Goal: Transaction & Acquisition: Purchase product/service

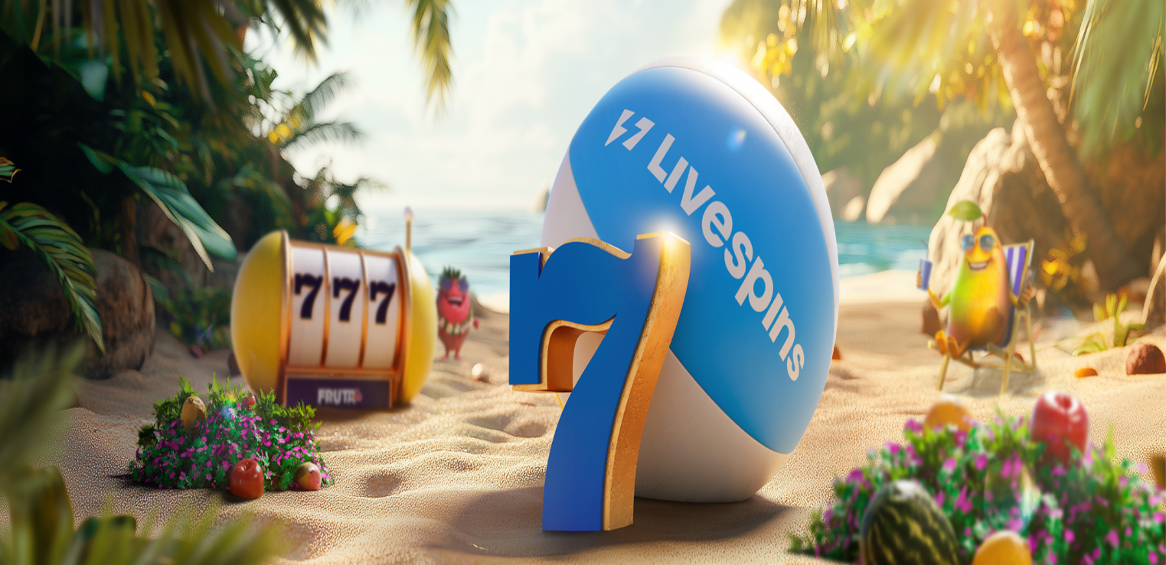
click at [121, 64] on button "Kirjaudu" at bounding box center [106, 55] width 50 height 16
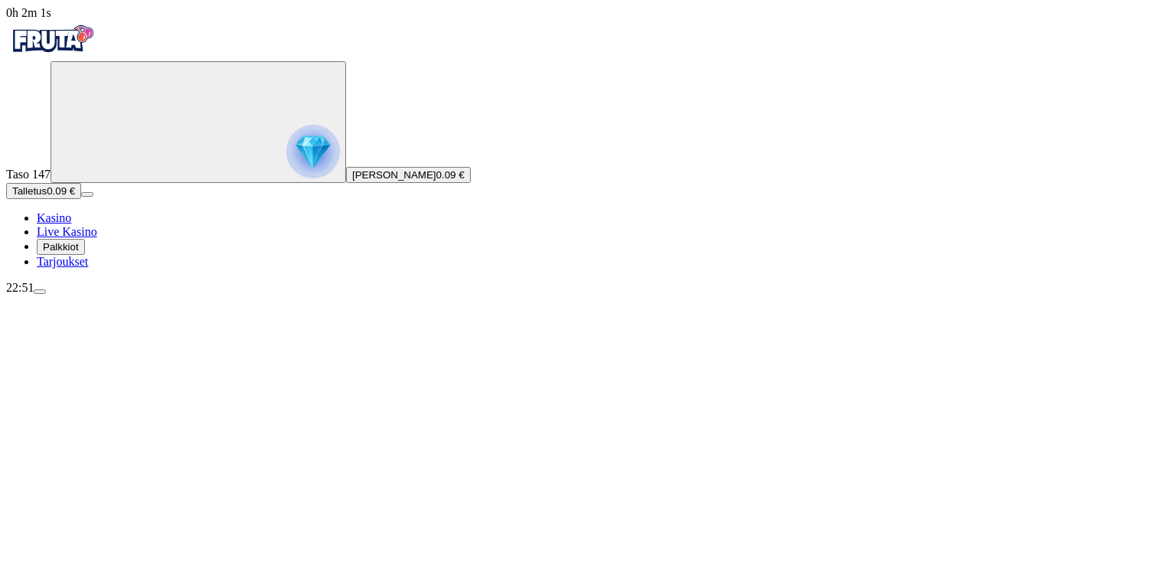
click at [81, 199] on button "Talletus 0.09 €" at bounding box center [43, 191] width 75 height 16
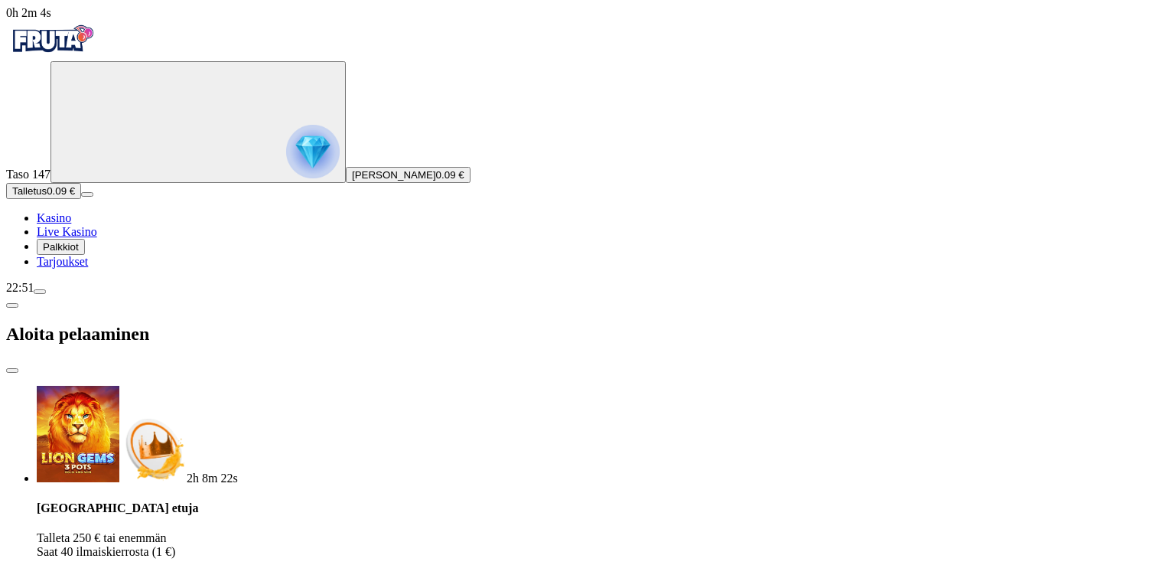
type input "**"
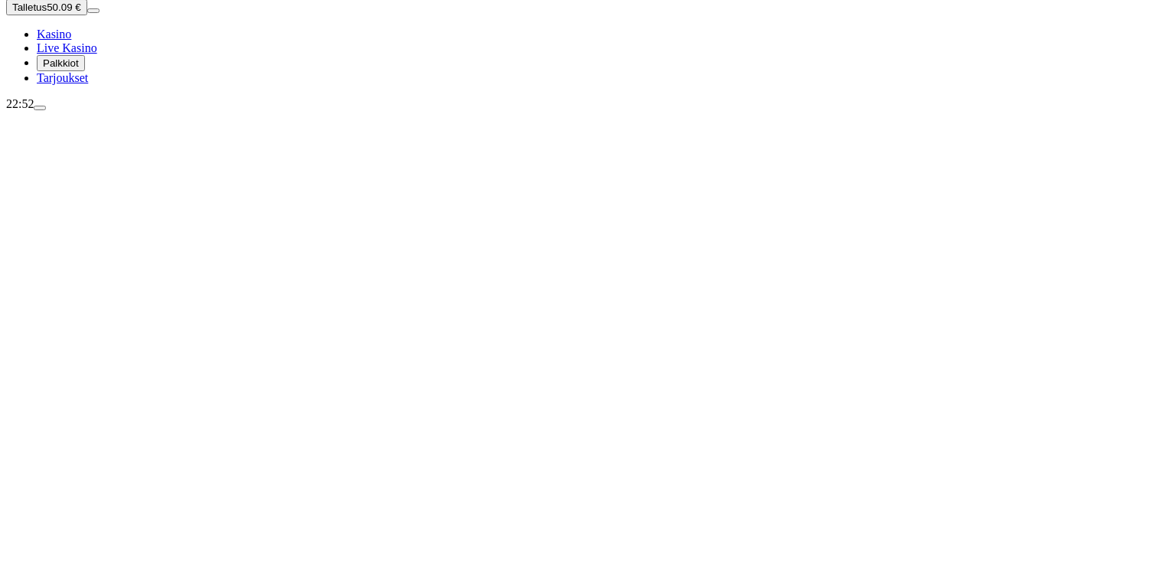
scroll to position [245, 0]
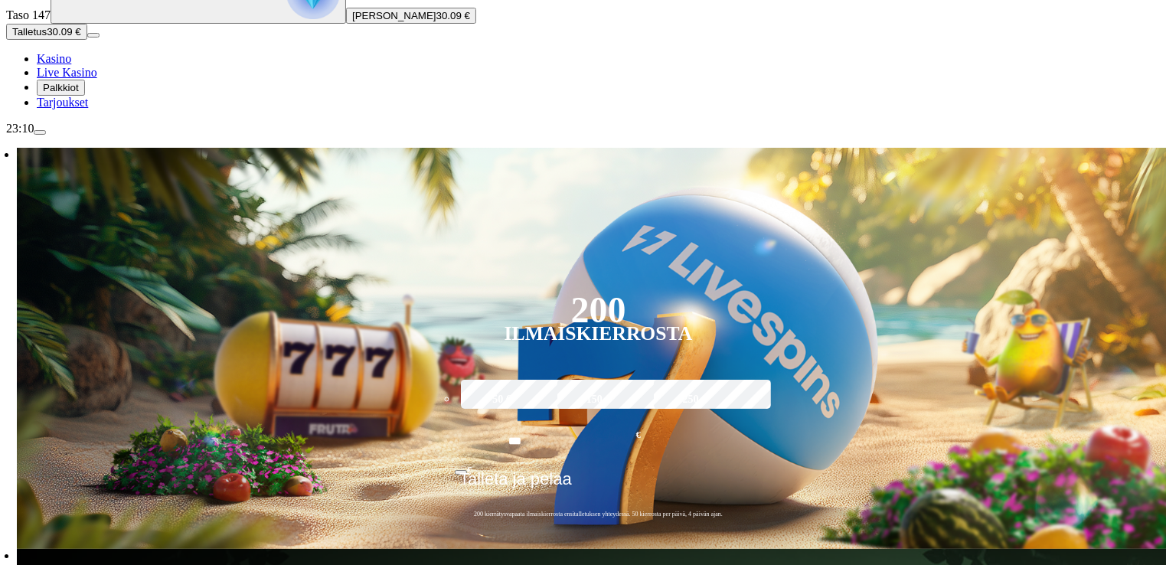
scroll to position [184, 0]
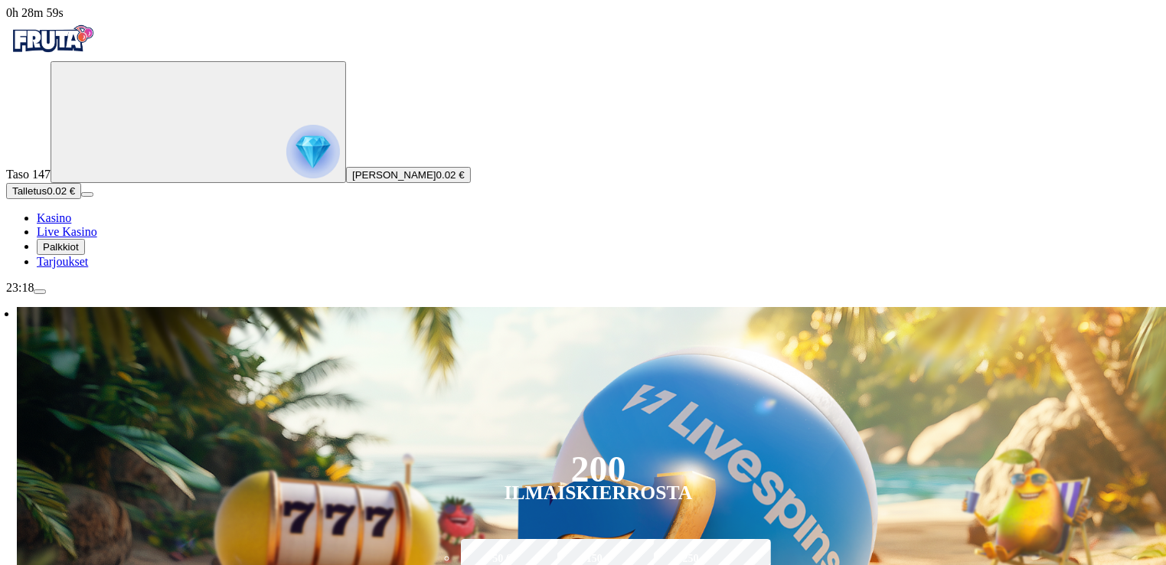
click at [40, 292] on span "menu icon" at bounding box center [40, 292] width 0 height 0
